Goal: Task Accomplishment & Management: Complete application form

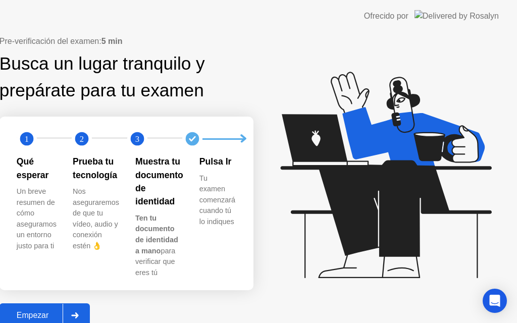
click at [63, 311] on div "Empezar" at bounding box center [33, 315] width 60 height 9
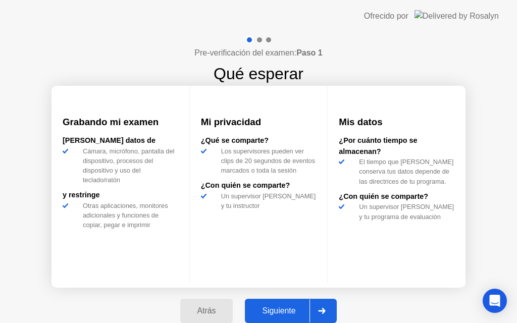
click at [282, 316] on button "Siguiente" at bounding box center [291, 311] width 92 height 24
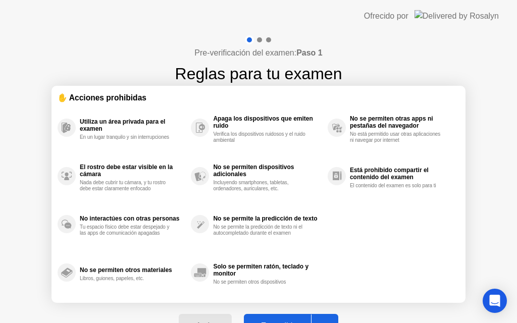
click at [282, 317] on button "Entendido" at bounding box center [291, 326] width 94 height 24
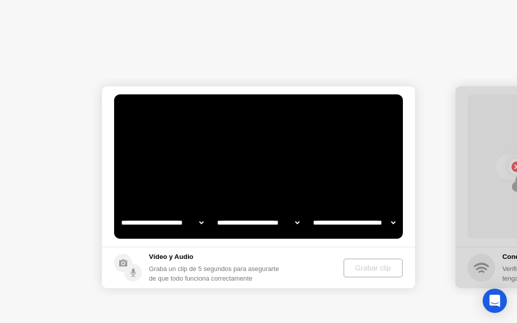
select select "**********"
select select "*******"
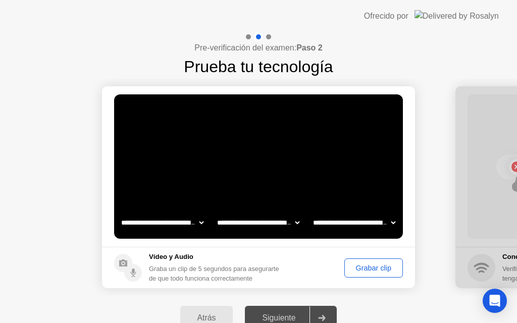
click at [377, 270] on div "Grabar clip" at bounding box center [373, 268] width 51 height 8
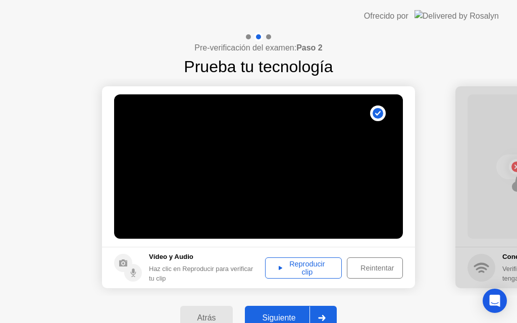
click at [330, 264] on div "Reproducir clip" at bounding box center [303, 268] width 70 height 16
click at [274, 317] on div "Siguiente" at bounding box center [279, 317] width 62 height 9
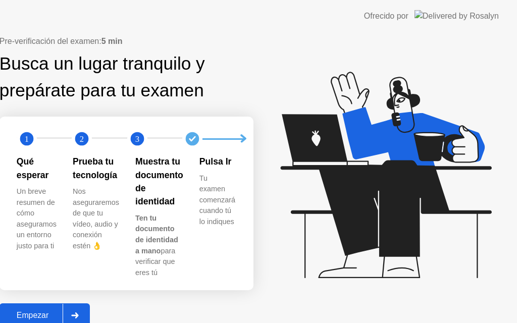
click at [63, 311] on div "Empezar" at bounding box center [33, 315] width 60 height 9
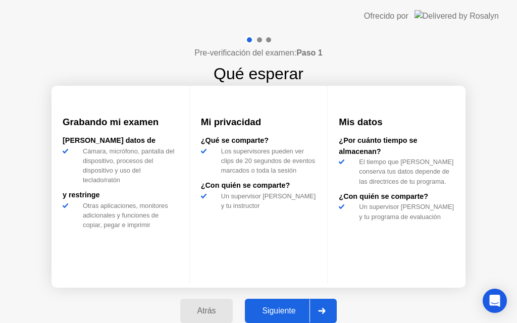
click at [262, 315] on div "Siguiente" at bounding box center [279, 310] width 62 height 9
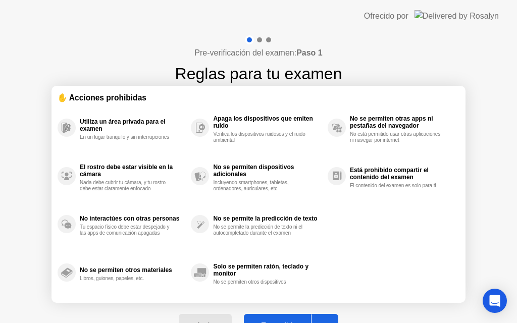
click at [262, 316] on button "Entendido" at bounding box center [291, 326] width 94 height 24
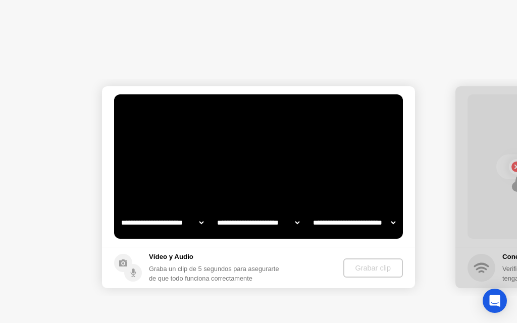
select select "**********"
select select "*******"
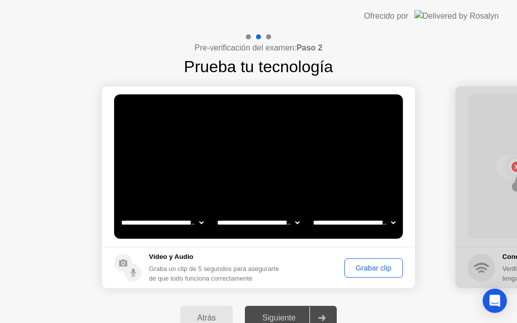
click at [364, 272] on div "Grabar clip" at bounding box center [373, 268] width 51 height 8
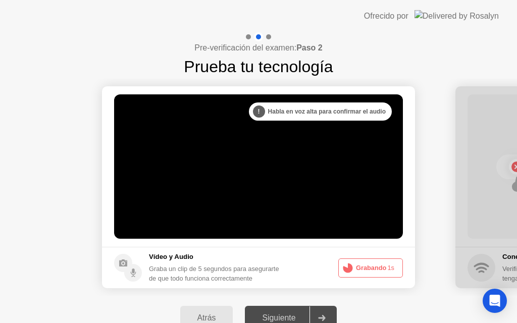
click at [364, 270] on button "Grabando 1s" at bounding box center [370, 267] width 65 height 19
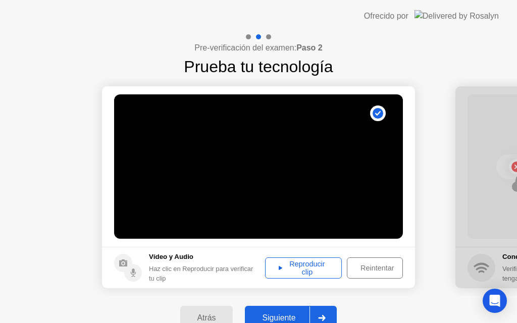
click at [292, 264] on div "Reproducir clip" at bounding box center [303, 268] width 70 height 16
click at [368, 275] on button "Reintentar" at bounding box center [375, 267] width 56 height 21
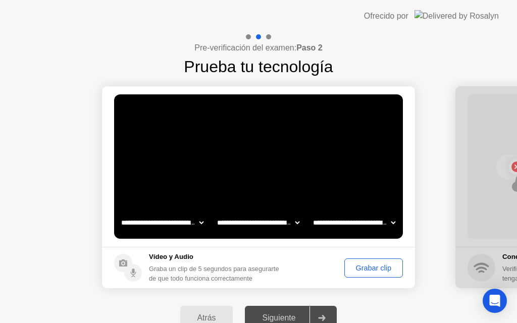
click at [372, 267] on div "Grabar clip" at bounding box center [373, 268] width 51 height 8
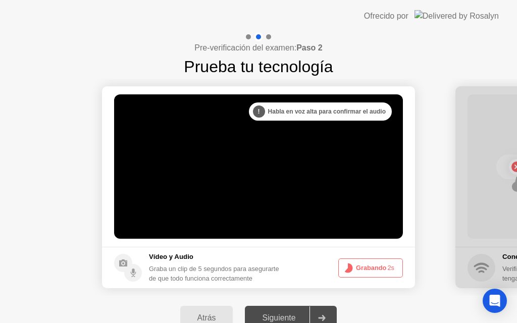
click at [372, 267] on button "Grabando 2s" at bounding box center [370, 267] width 65 height 19
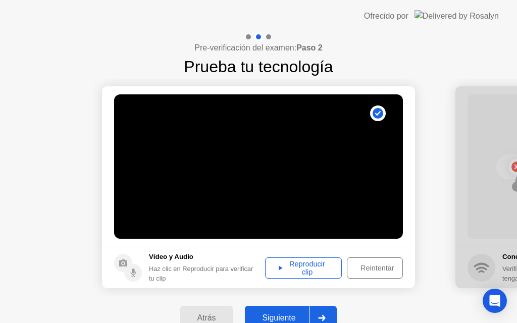
click at [379, 264] on div "Reintentar" at bounding box center [376, 268] width 53 height 8
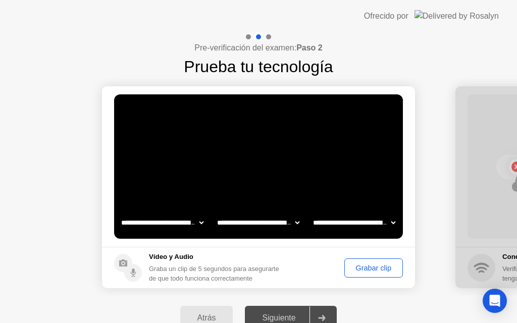
click at [379, 264] on div "Grabar clip" at bounding box center [373, 268] width 51 height 8
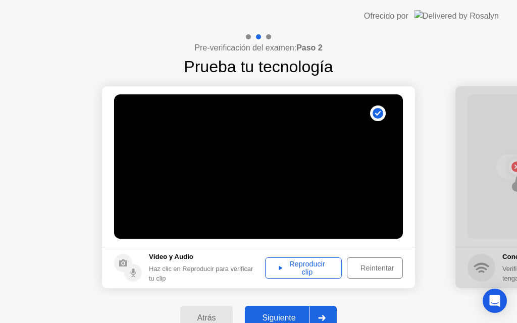
click at [333, 267] on div "Reproducir clip" at bounding box center [303, 268] width 70 height 16
click at [276, 320] on div "Siguiente" at bounding box center [279, 317] width 62 height 9
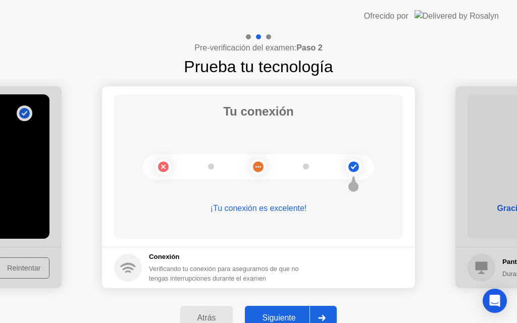
click at [262, 318] on div "Siguiente" at bounding box center [279, 317] width 62 height 9
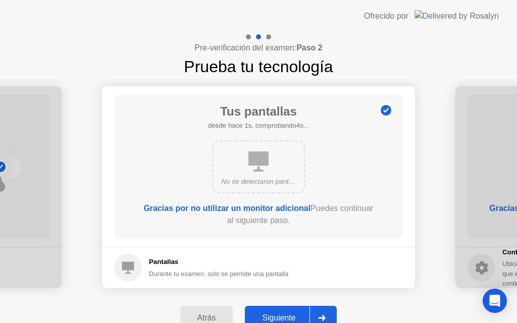
click at [262, 318] on div "Siguiente" at bounding box center [279, 317] width 62 height 9
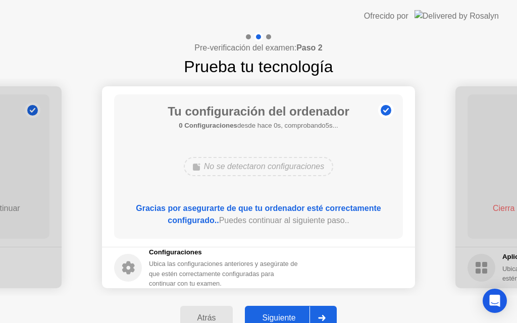
click at [305, 309] on button "Siguiente" at bounding box center [291, 318] width 92 height 24
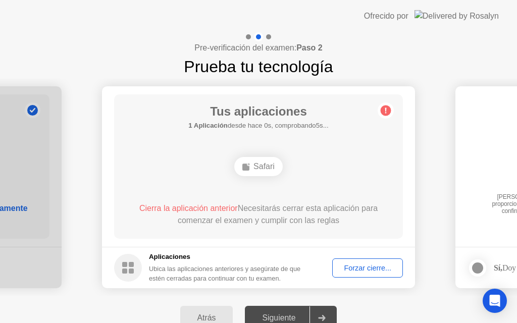
click at [293, 319] on div "Siguiente" at bounding box center [279, 317] width 62 height 9
click at [354, 271] on div "Forzar cierre..." at bounding box center [368, 268] width 64 height 8
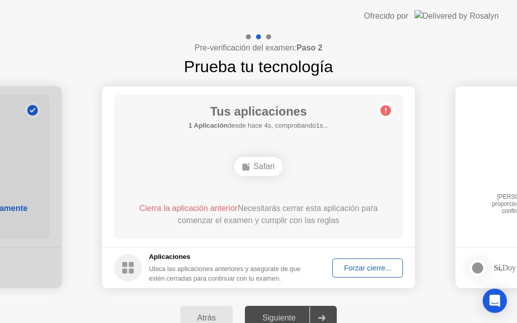
click at [340, 270] on div "Forzar cierre..." at bounding box center [368, 268] width 64 height 8
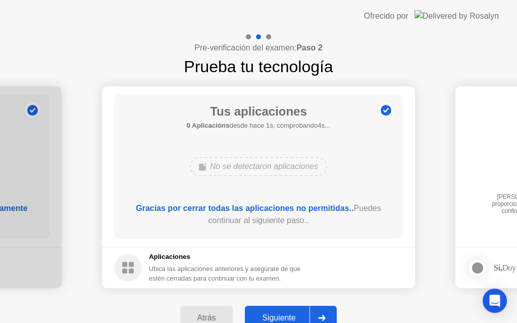
click at [287, 317] on div "Siguiente" at bounding box center [279, 317] width 62 height 9
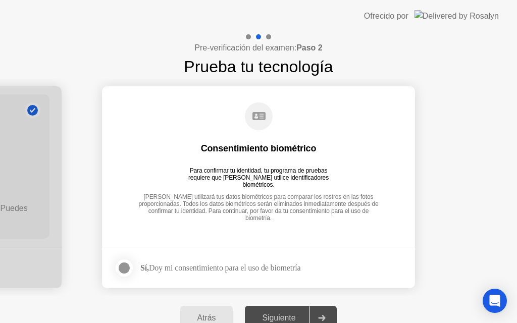
click at [285, 314] on div "Siguiente" at bounding box center [279, 317] width 62 height 9
click at [123, 267] on div at bounding box center [124, 268] width 12 height 12
click at [285, 322] on div "Siguiente" at bounding box center [279, 317] width 62 height 9
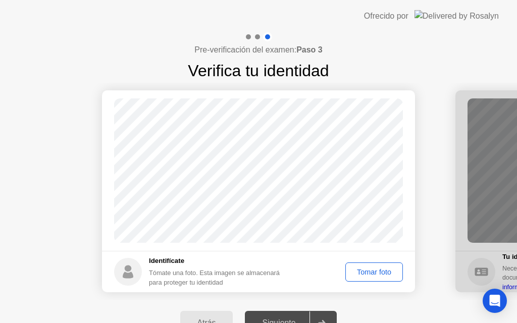
click at [380, 271] on div "Tomar foto" at bounding box center [374, 272] width 50 height 8
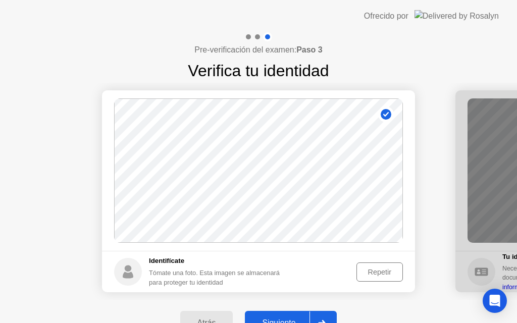
click at [275, 320] on div "Siguiente" at bounding box center [279, 322] width 62 height 9
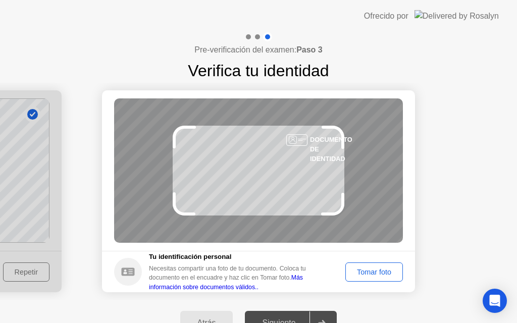
click at [359, 272] on div "Tomar foto" at bounding box center [374, 272] width 50 height 8
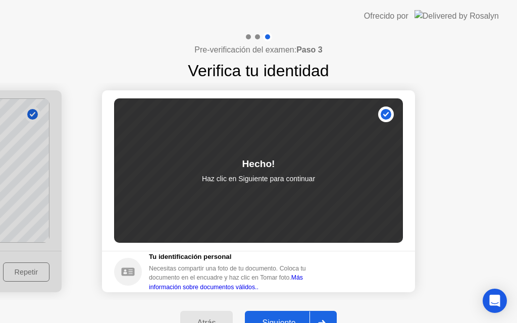
click at [298, 315] on button "Siguiente" at bounding box center [291, 323] width 92 height 24
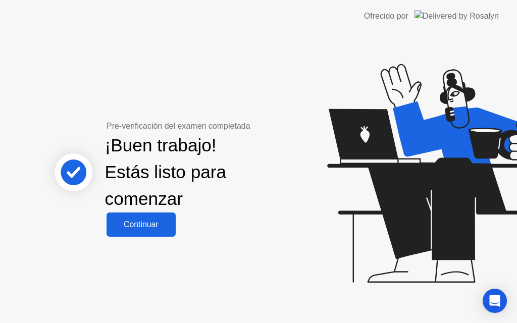
click at [149, 239] on div "Pre-verificación del examen completada ¡Buen trabajo! Estás listo para comenzar…" at bounding box center [258, 178] width 517 height 292
click at [149, 217] on button "Continuar" at bounding box center [140, 224] width 69 height 24
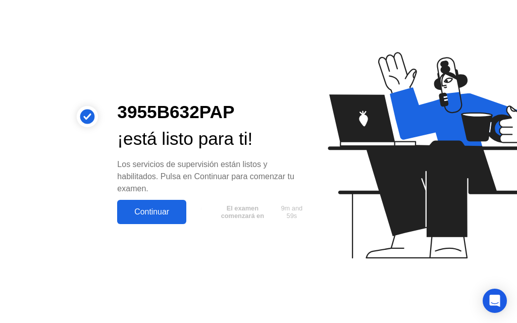
click at [136, 213] on div "Continuar" at bounding box center [151, 211] width 63 height 9
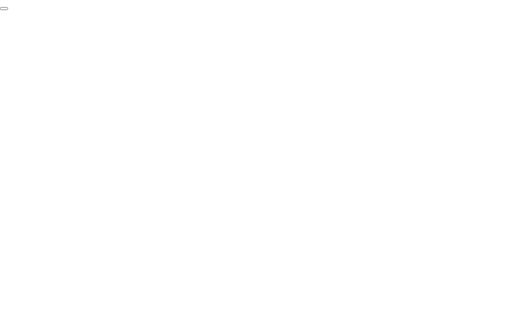
click div "End Proctoring Session"
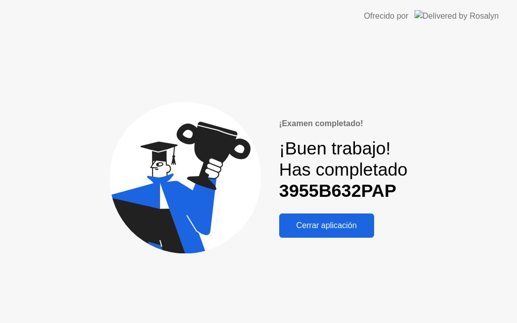
click at [325, 226] on div "Cerrar aplicación" at bounding box center [326, 225] width 89 height 9
